Goal: Task Accomplishment & Management: Use online tool/utility

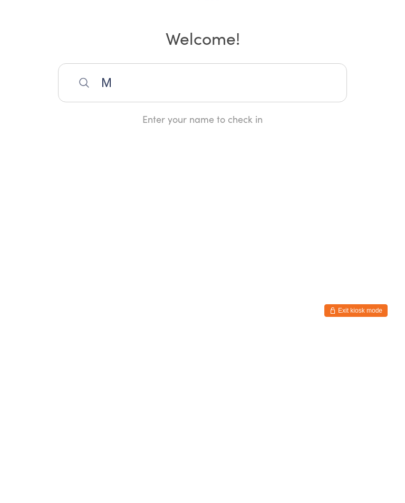
scroll to position [169, 0]
type input "Mill"
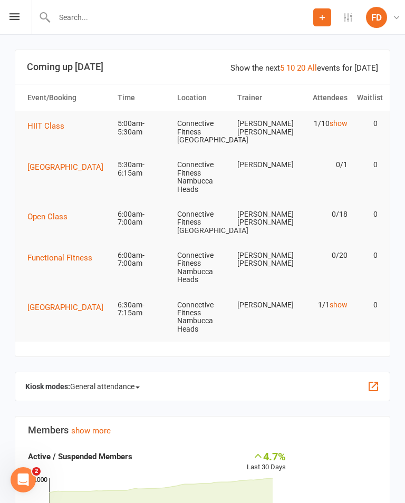
click at [377, 380] on button "button" at bounding box center [373, 386] width 13 height 13
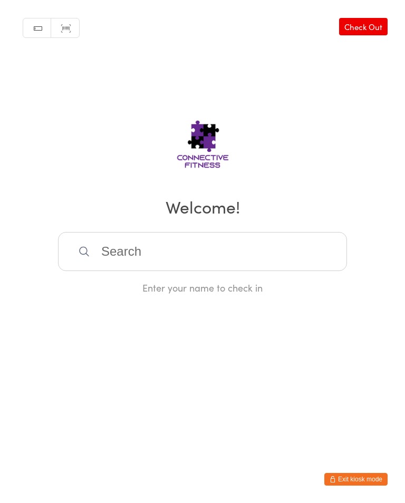
click at [311, 259] on input "search" at bounding box center [202, 251] width 289 height 39
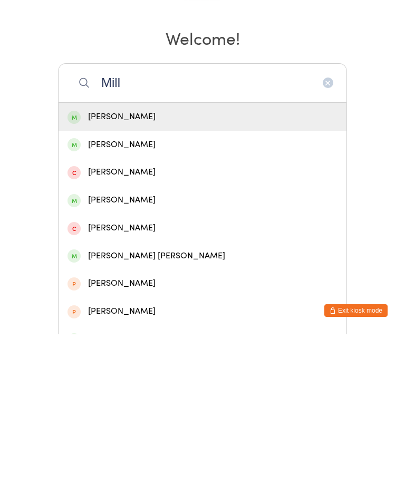
type input "Mill"
click at [139, 417] on div "Jackson Miller" at bounding box center [202, 424] width 270 height 14
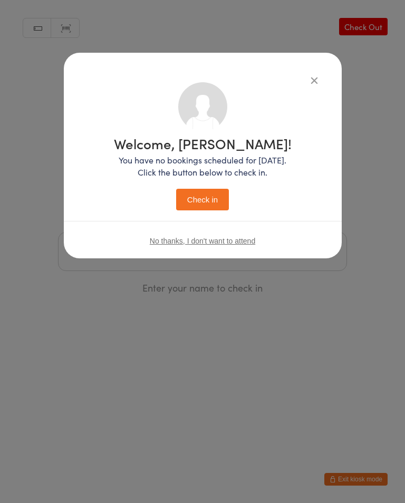
click at [217, 203] on button "Check in" at bounding box center [202, 200] width 53 height 22
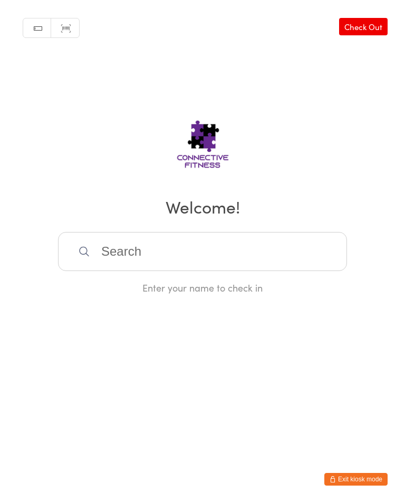
click at [130, 255] on input "search" at bounding box center [202, 251] width 289 height 39
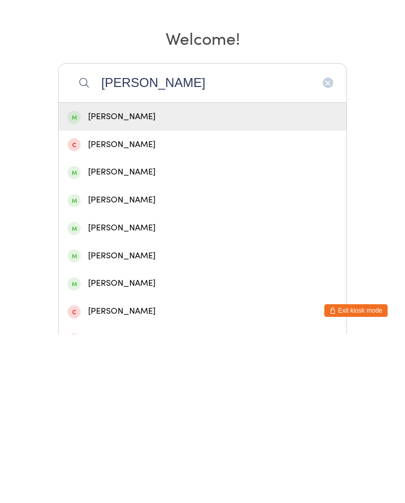
type input "Sarah cliff"
click at [141, 278] on div "Sarah Clifford" at bounding box center [202, 285] width 270 height 14
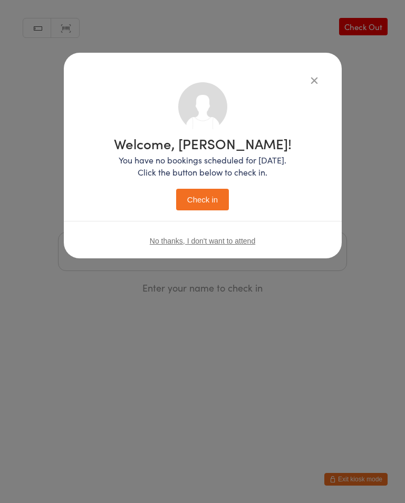
click at [188, 201] on button "Check in" at bounding box center [202, 200] width 53 height 22
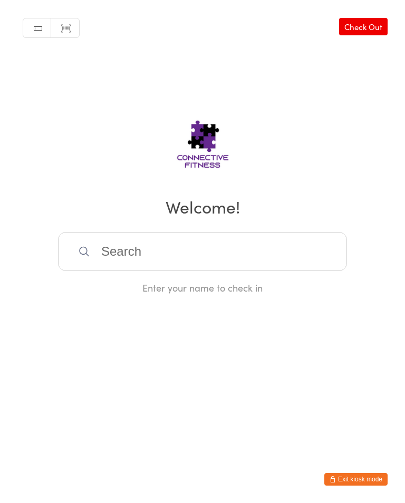
click at [164, 260] on input "search" at bounding box center [202, 251] width 289 height 39
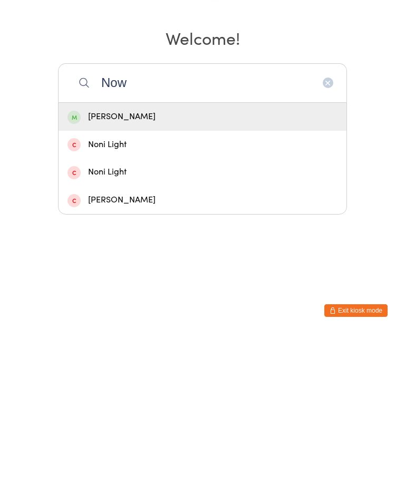
type input "Now"
click at [189, 278] on div "Adam Nowland" at bounding box center [202, 285] width 270 height 14
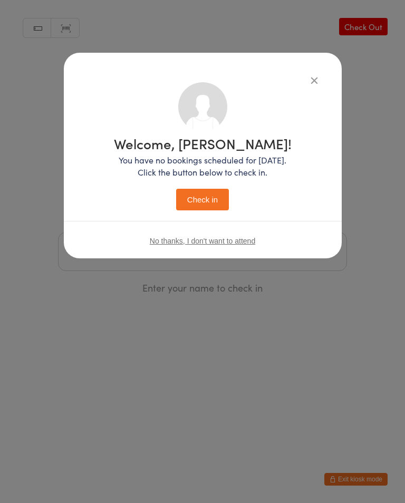
click at [198, 178] on div "Welcome, Adam! You have no bookings scheduled for today. Click the button below…" at bounding box center [203, 173] width 178 height 74
click at [190, 195] on button "Check in" at bounding box center [202, 200] width 53 height 22
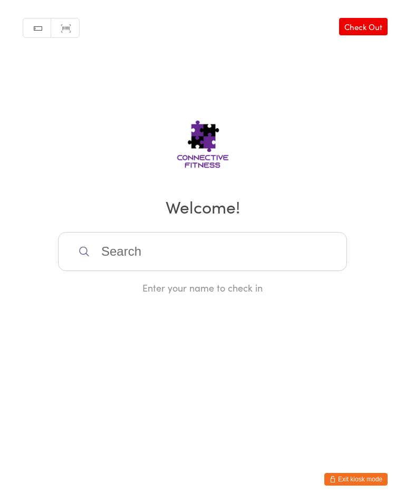
click at [121, 264] on input "search" at bounding box center [202, 251] width 289 height 39
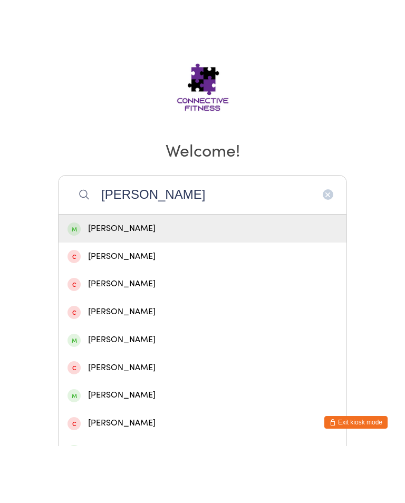
type input "Lucas heff"
click at [104, 271] on div "Lucas Heffernan" at bounding box center [202, 285] width 288 height 28
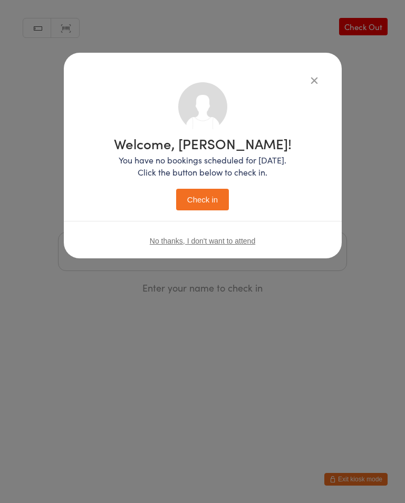
click at [196, 201] on button "Check in" at bounding box center [202, 200] width 53 height 22
